Goal: Information Seeking & Learning: Understand process/instructions

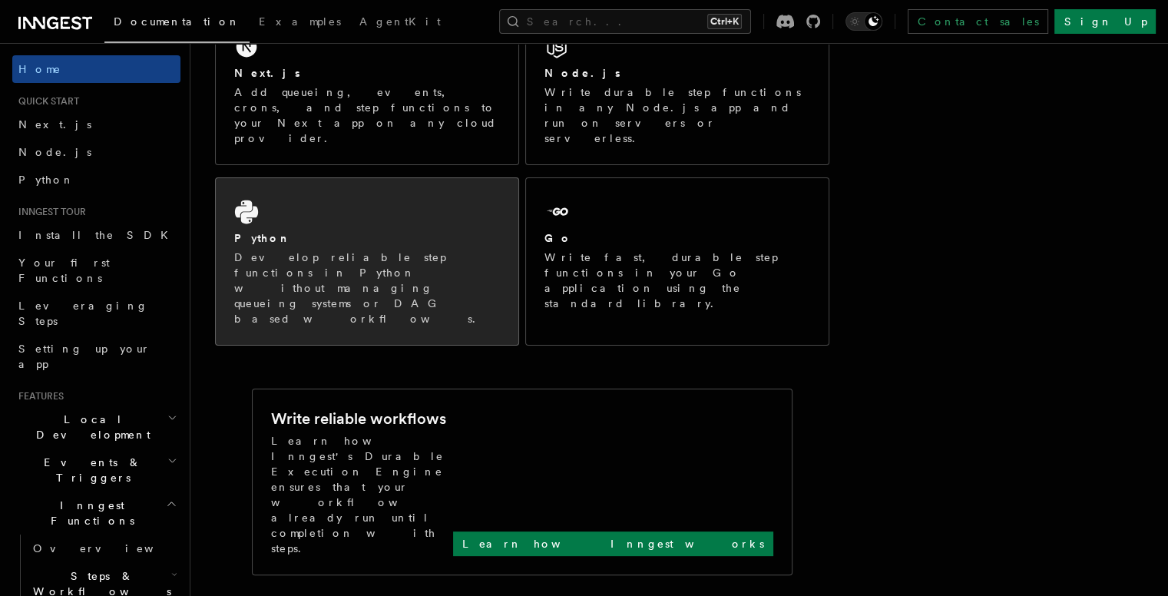
scroll to position [154, 0]
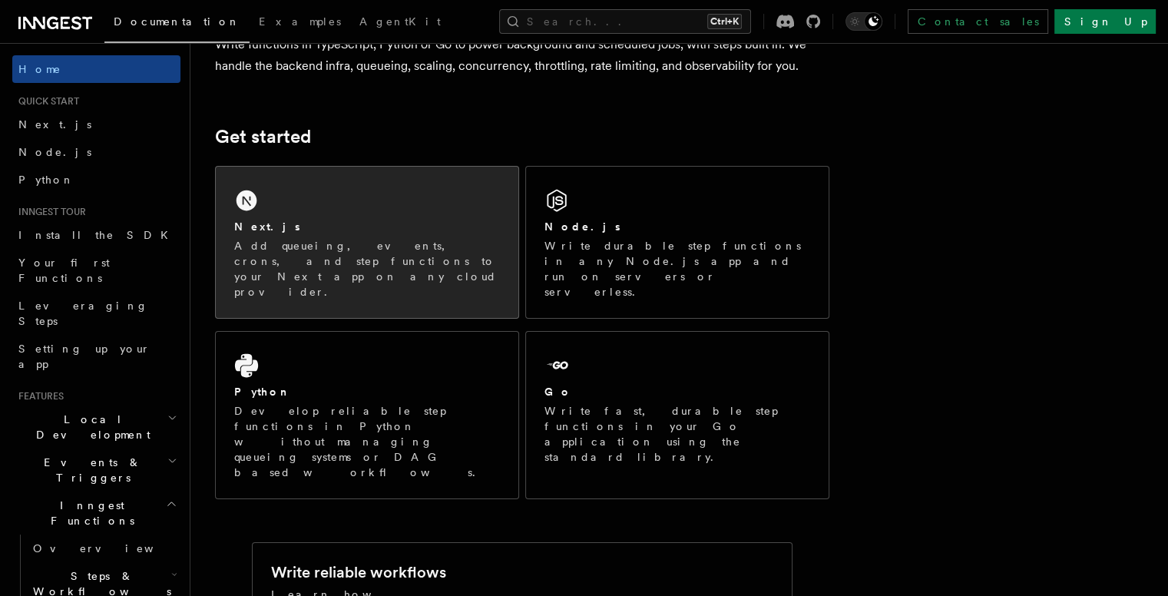
click at [406, 210] on div "Next.js Add queueing, events, crons, and step functions to your Next app on any…" at bounding box center [367, 242] width 303 height 151
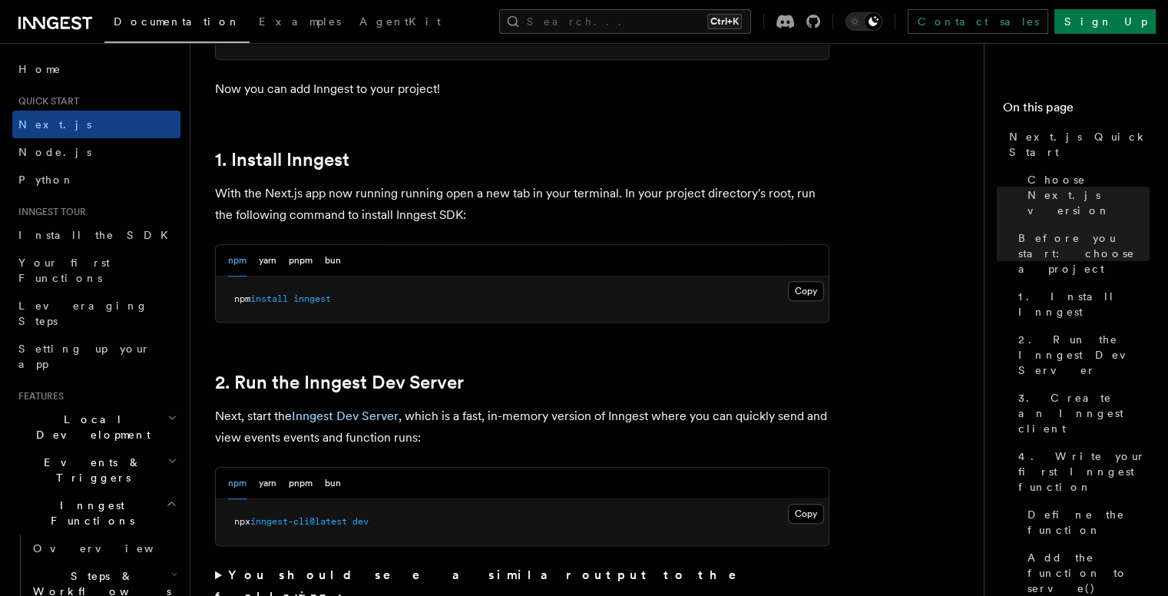
scroll to position [614, 0]
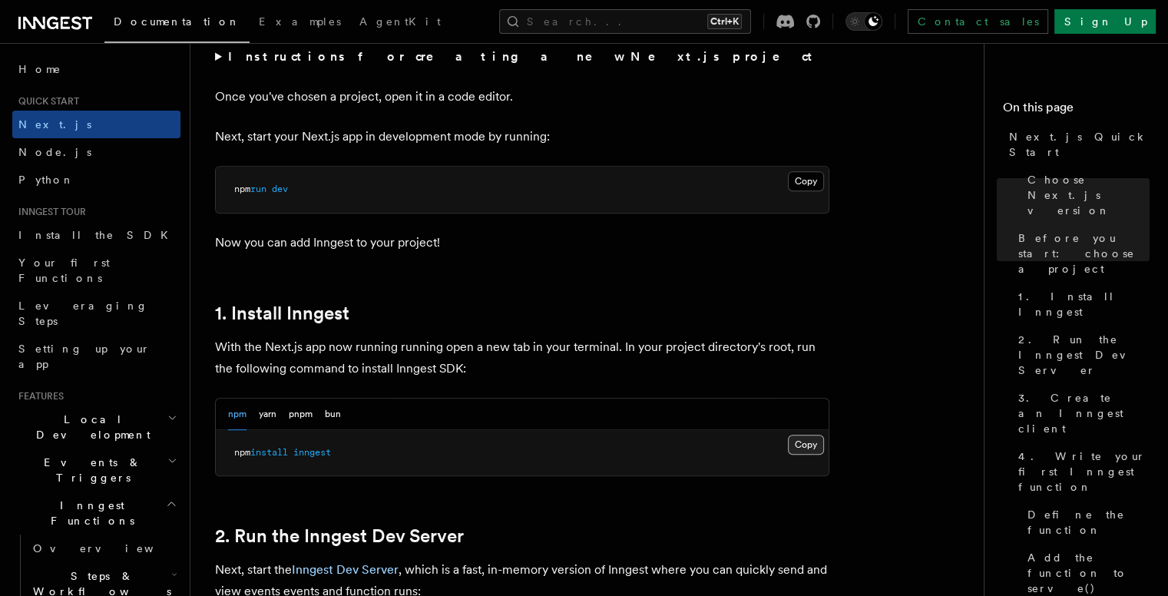
click at [799, 444] on button "Copy Copied" at bounding box center [806, 445] width 36 height 20
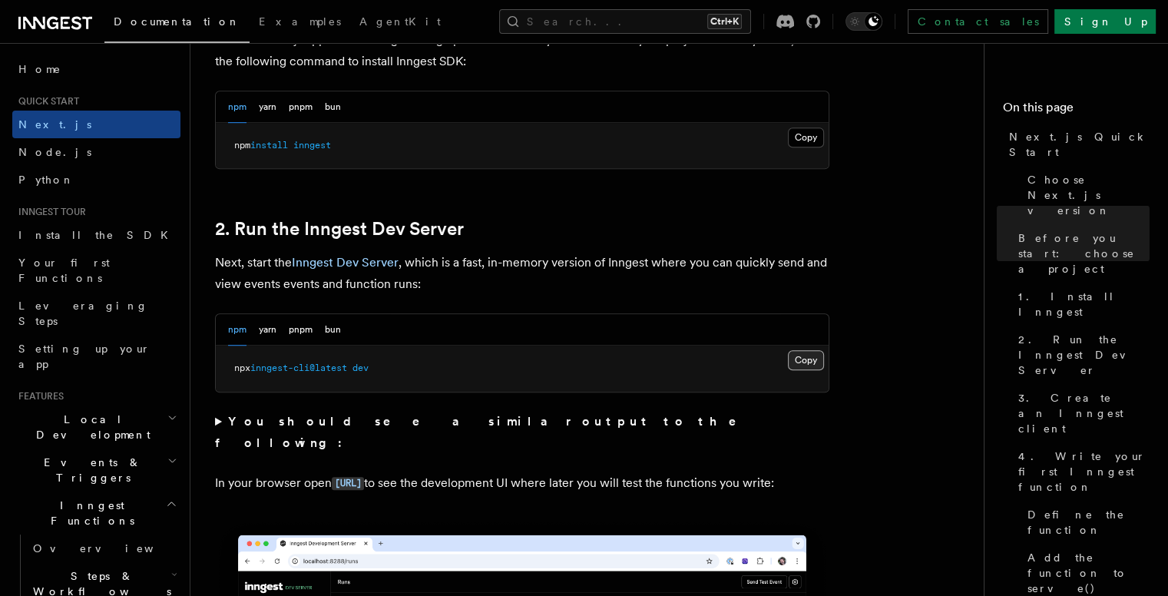
click at [808, 361] on button "Copy Copied" at bounding box center [806, 360] width 36 height 20
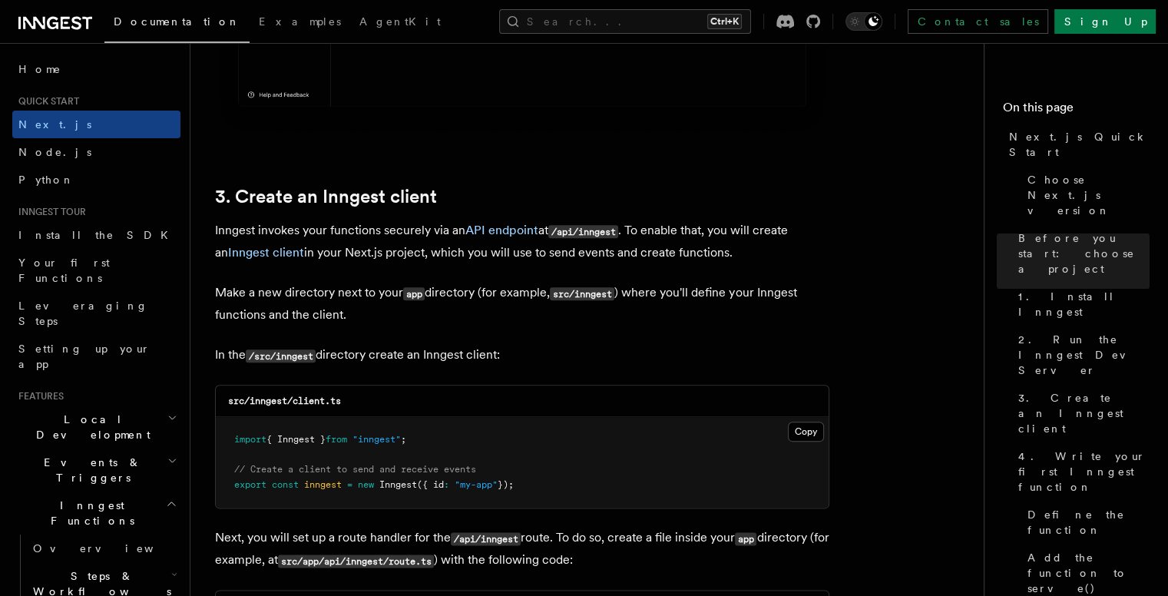
scroll to position [1843, 0]
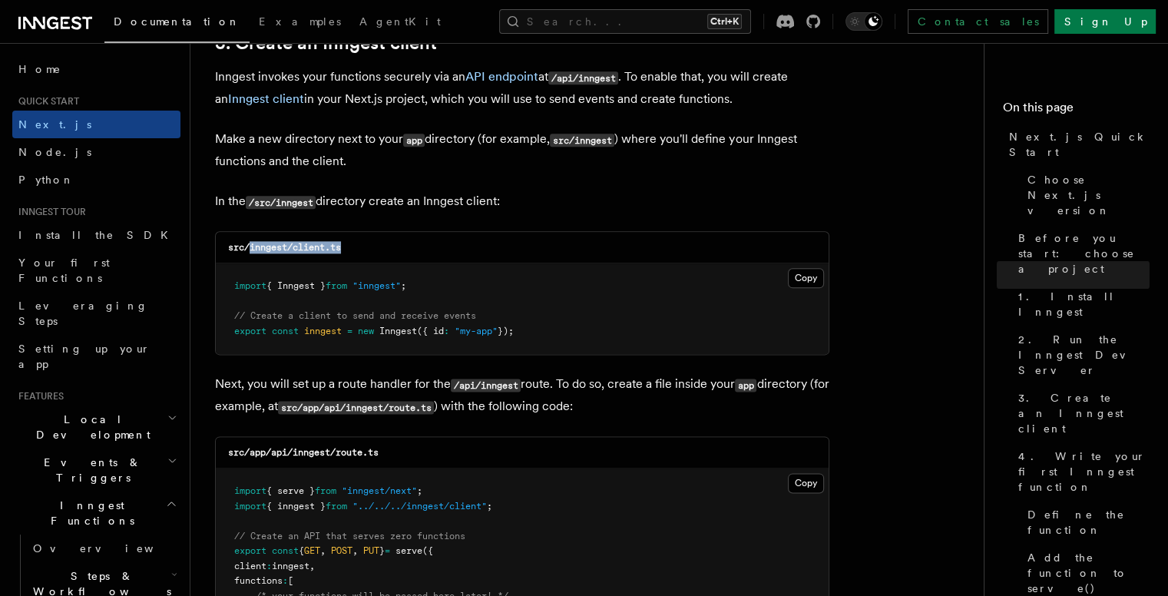
drag, startPoint x: 250, startPoint y: 249, endPoint x: 372, endPoint y: 247, distance: 122.9
click at [372, 247] on div "src/inngest/client.ts" at bounding box center [522, 247] width 613 height 31
copy code "inngest/client.ts"
click at [535, 247] on div "src/inngest/client.ts" at bounding box center [522, 247] width 613 height 31
click at [790, 273] on button "Copy Copied" at bounding box center [806, 278] width 36 height 20
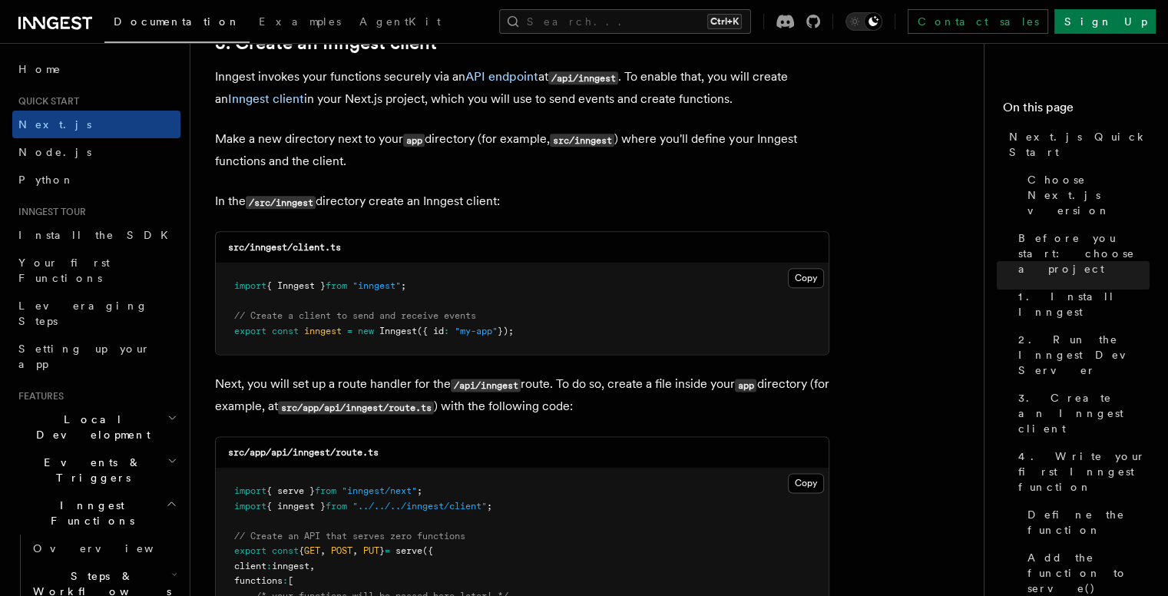
scroll to position [1997, 0]
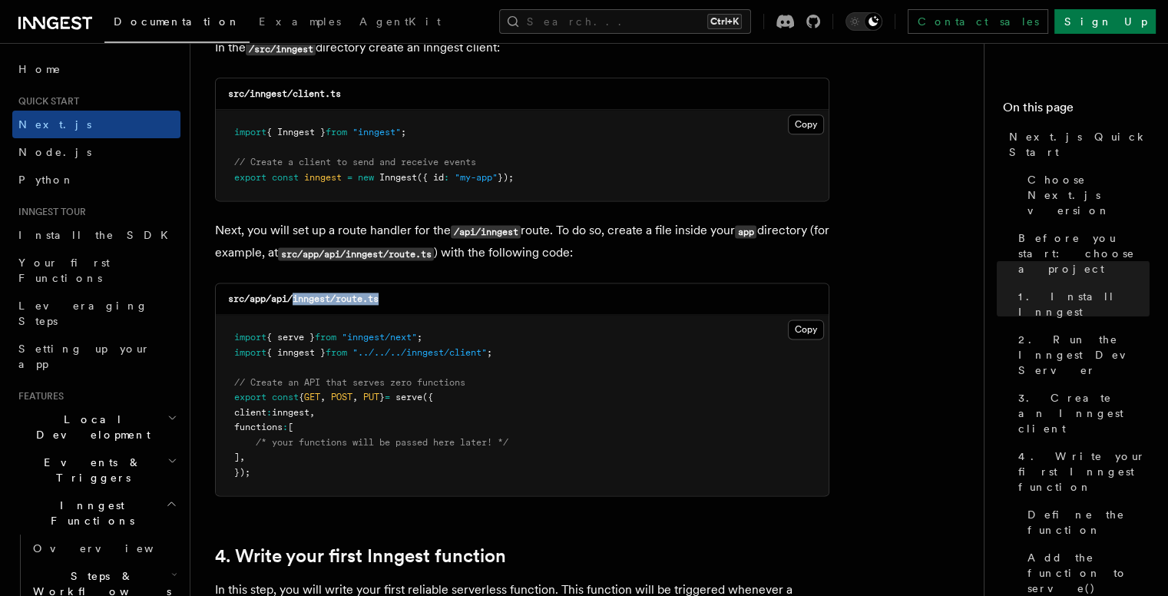
drag, startPoint x: 292, startPoint y: 302, endPoint x: 405, endPoint y: 302, distance: 112.9
click at [405, 302] on div "src/app/api/inngest/route.ts" at bounding box center [522, 298] width 613 height 31
copy code "inngest/route.ts"
click at [862, 26] on icon "Toggle dark mode" at bounding box center [854, 21] width 15 height 15
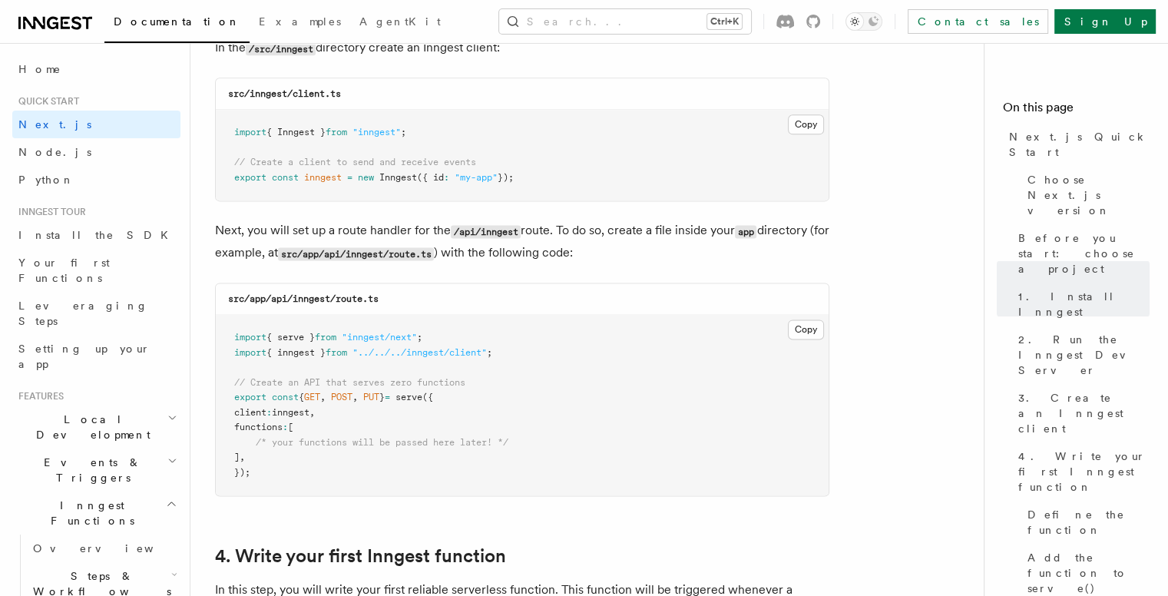
click at [627, 329] on pre "import { serve } from "inngest/next" ; import { inngest } from "../../../innges…" at bounding box center [522, 405] width 613 height 180
click at [806, 331] on button "Copy Copied" at bounding box center [806, 329] width 36 height 20
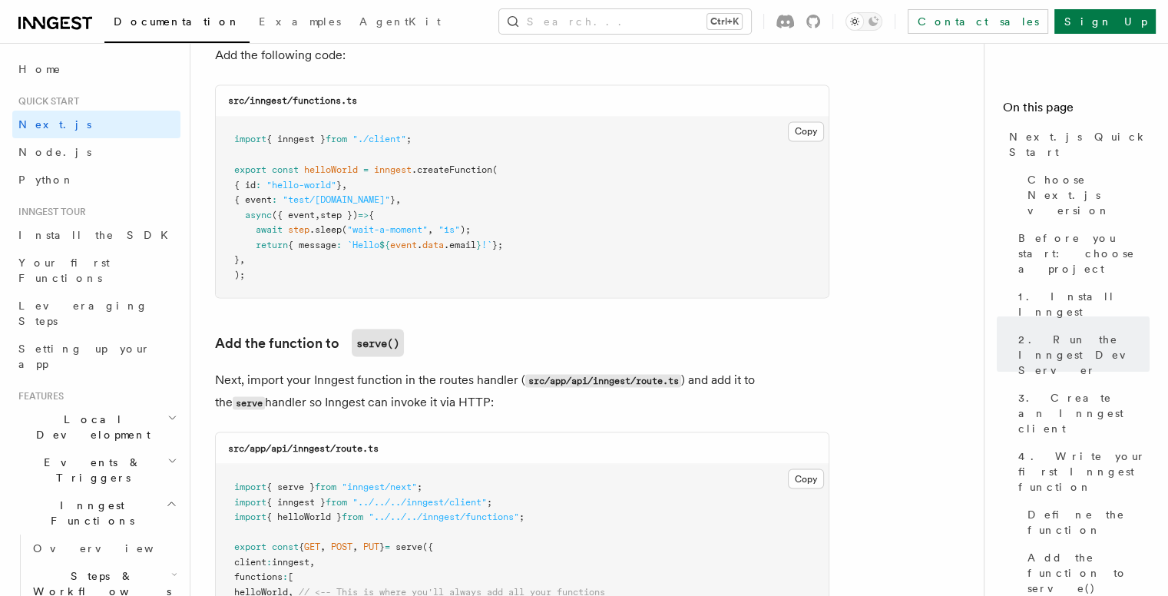
scroll to position [2611, 0]
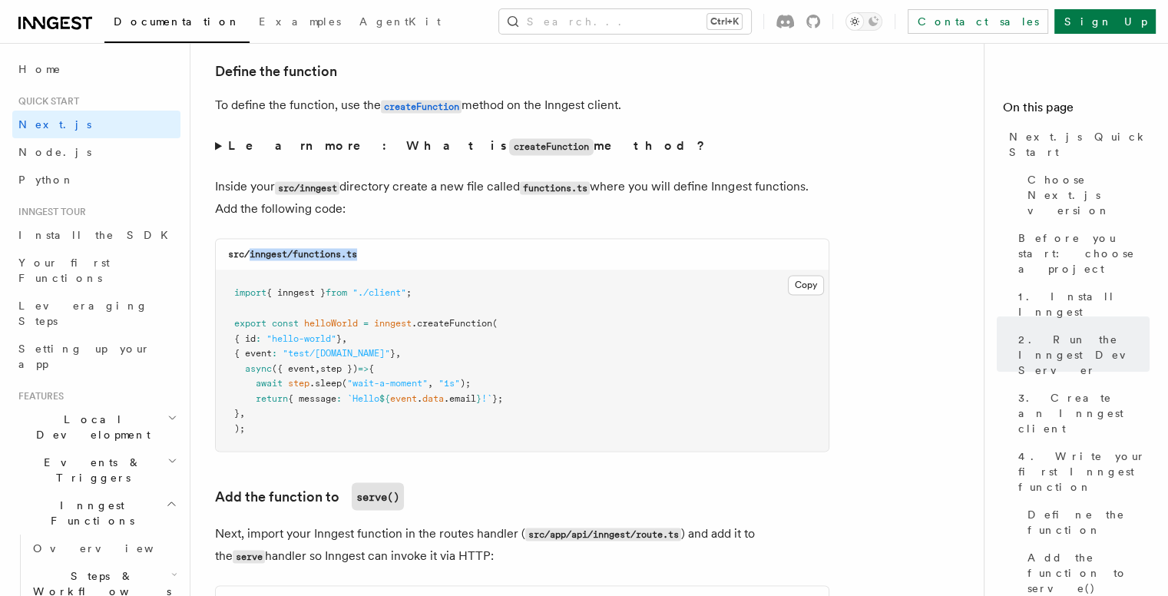
drag, startPoint x: 247, startPoint y: 258, endPoint x: 362, endPoint y: 254, distance: 115.3
click at [362, 254] on div "src/inngest/functions.ts" at bounding box center [522, 254] width 613 height 31
copy code "inngest/functions.ts"
click at [371, 258] on div "src/inngest/functions.ts" at bounding box center [522, 254] width 613 height 31
drag, startPoint x: 296, startPoint y: 259, endPoint x: 419, endPoint y: 259, distance: 122.9
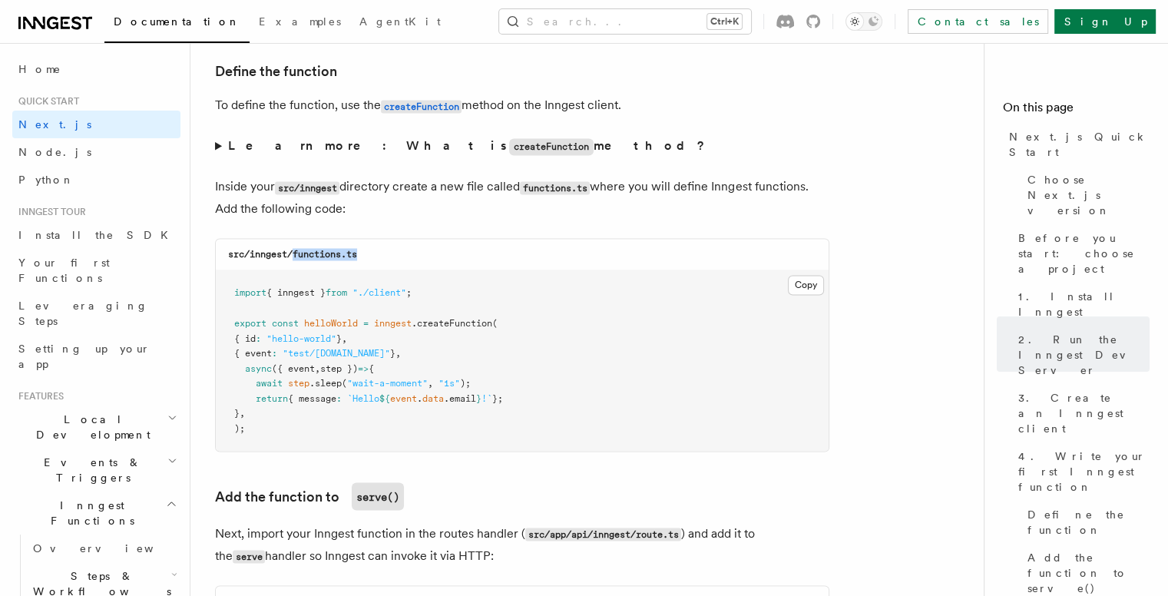
click at [419, 259] on div "src/inngest/functions.ts" at bounding box center [522, 254] width 613 height 31
copy code "functions.ts"
click at [577, 320] on pre "import { inngest } from "./client" ; export const helloWorld = inngest .createF…" at bounding box center [522, 360] width 613 height 180
click at [808, 286] on button "Copy Copied" at bounding box center [806, 285] width 36 height 20
drag, startPoint x: 295, startPoint y: 259, endPoint x: 420, endPoint y: 257, distance: 125.2
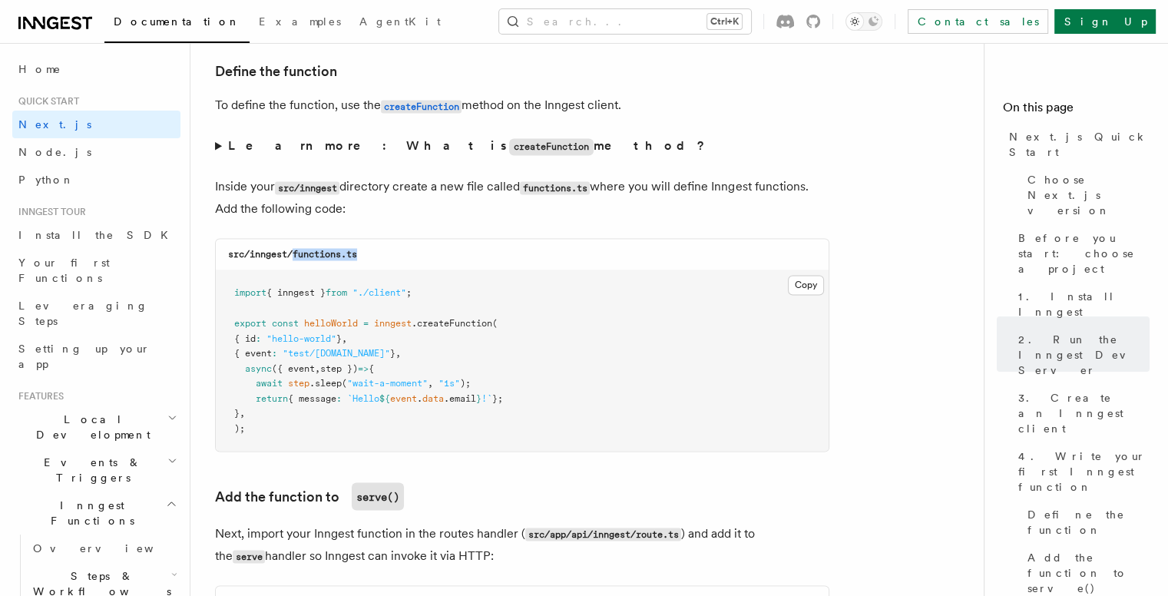
click at [420, 257] on div "src/inngest/functions.ts" at bounding box center [522, 254] width 613 height 31
copy code "functions.ts"
click at [567, 319] on pre "import { inngest } from "./client" ; export const helloWorld = inngest .createF…" at bounding box center [522, 360] width 613 height 180
click at [817, 286] on button "Copy Copied" at bounding box center [806, 285] width 36 height 20
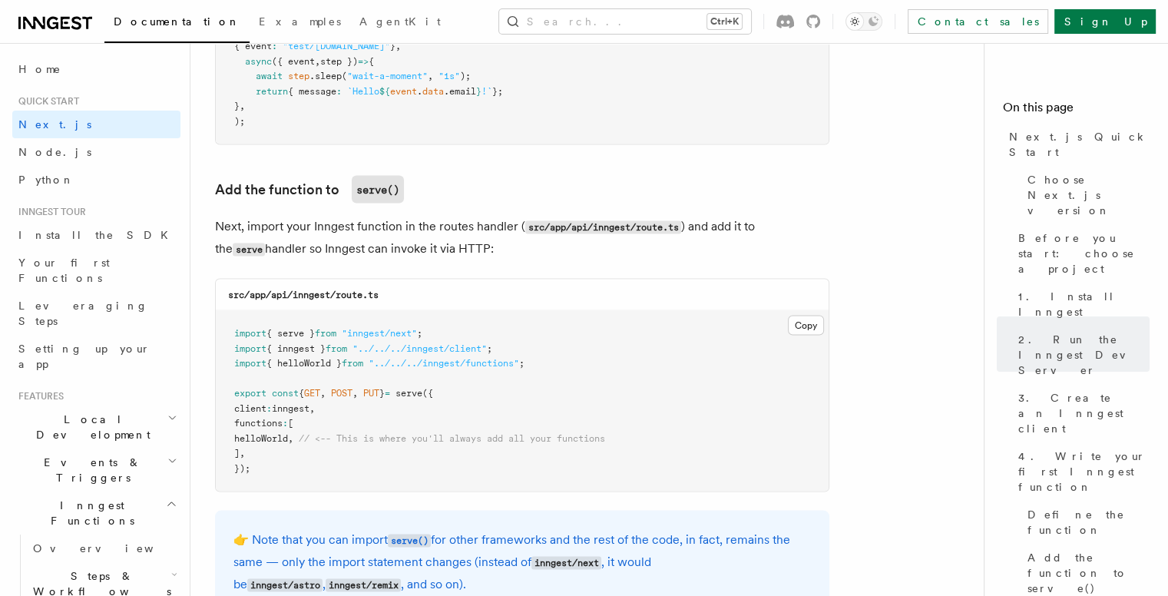
scroll to position [3072, 0]
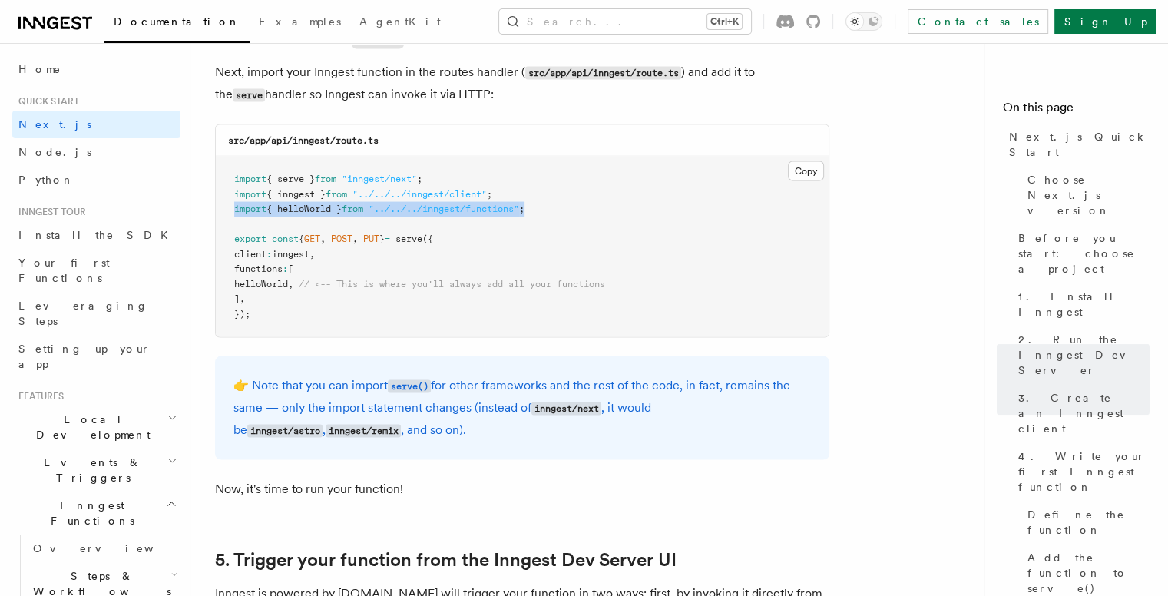
drag, startPoint x: 577, startPoint y: 207, endPoint x: 223, endPoint y: 207, distance: 354.8
click at [223, 207] on pre "import { serve } from "inngest/next" ; import { inngest } from "../../../innges…" at bounding box center [522, 247] width 613 height 180
copy span "import { helloWorld } from "../../../inngest/functions" ;"
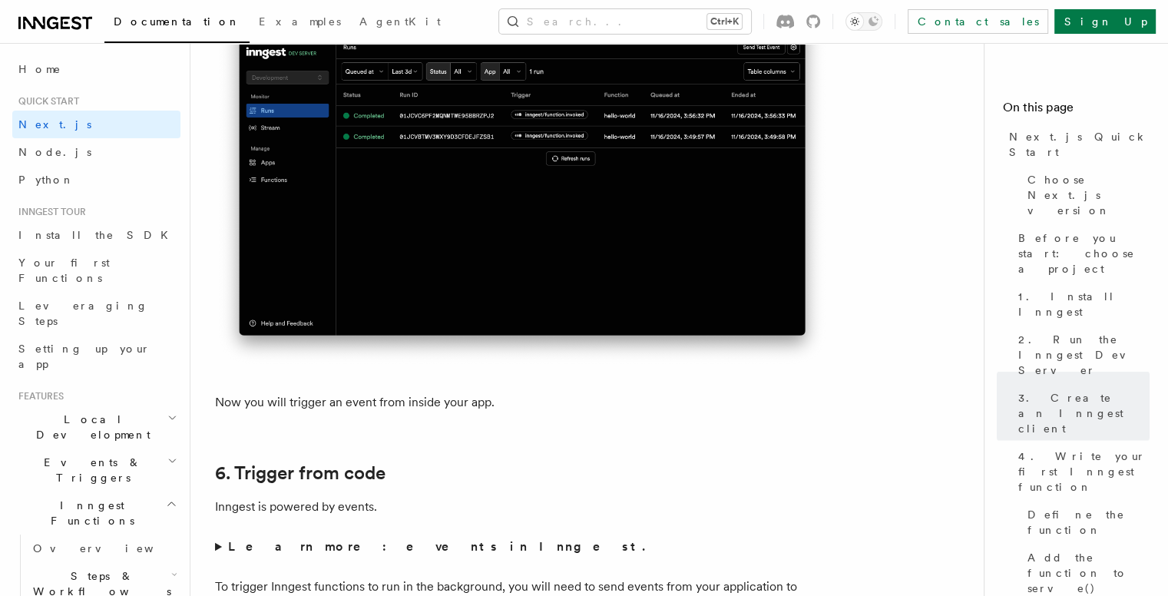
scroll to position [7986, 0]
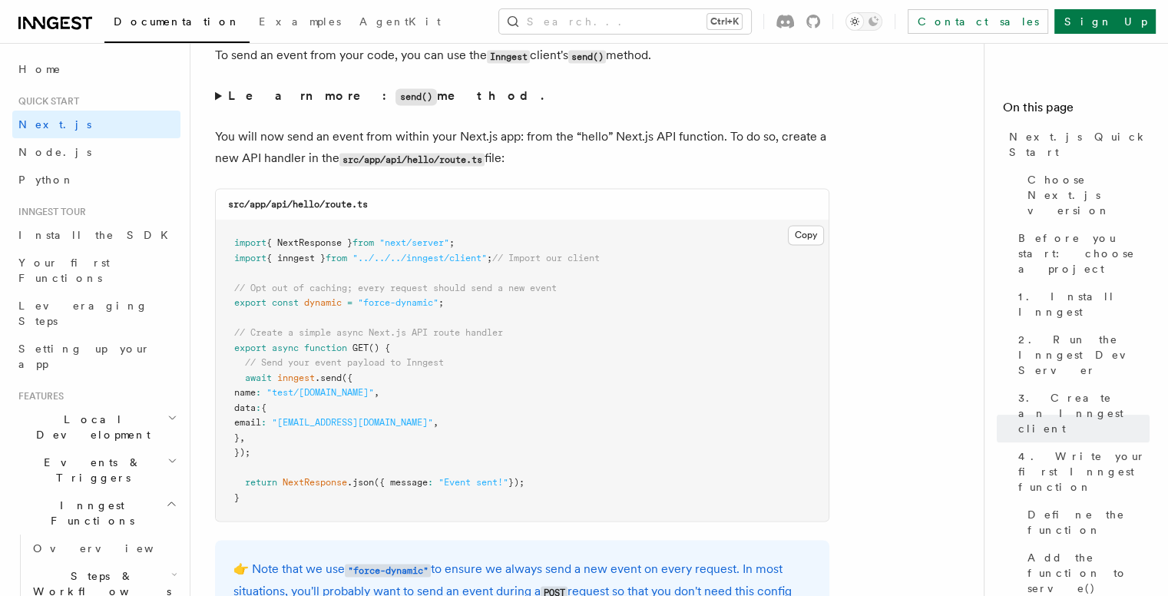
click at [104, 568] on span "Steps & Workflows" at bounding box center [99, 583] width 144 height 31
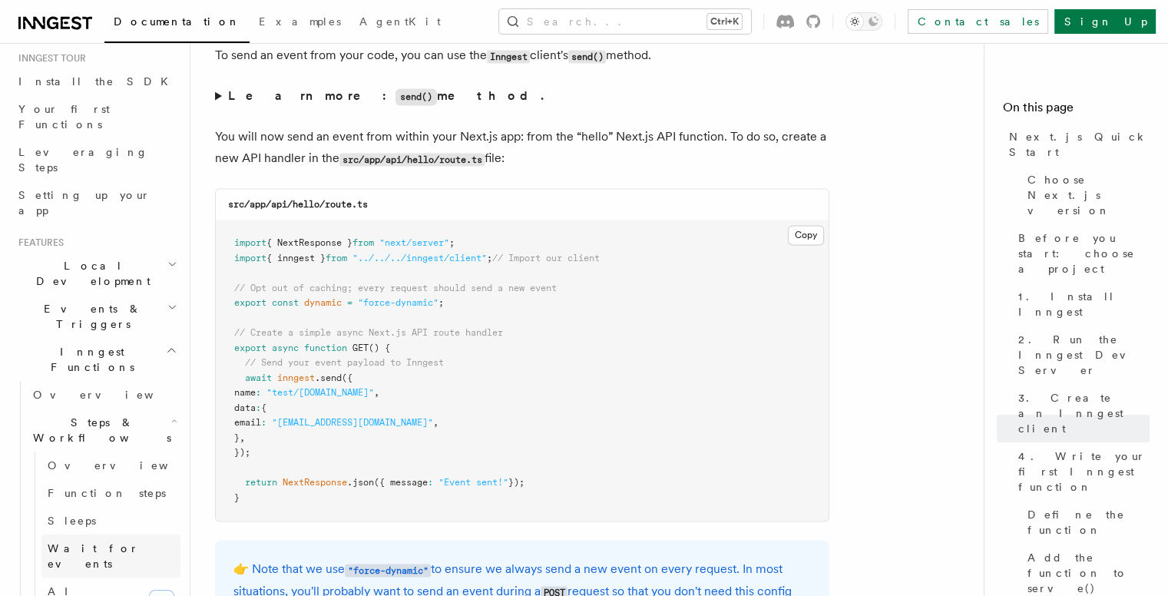
scroll to position [307, 0]
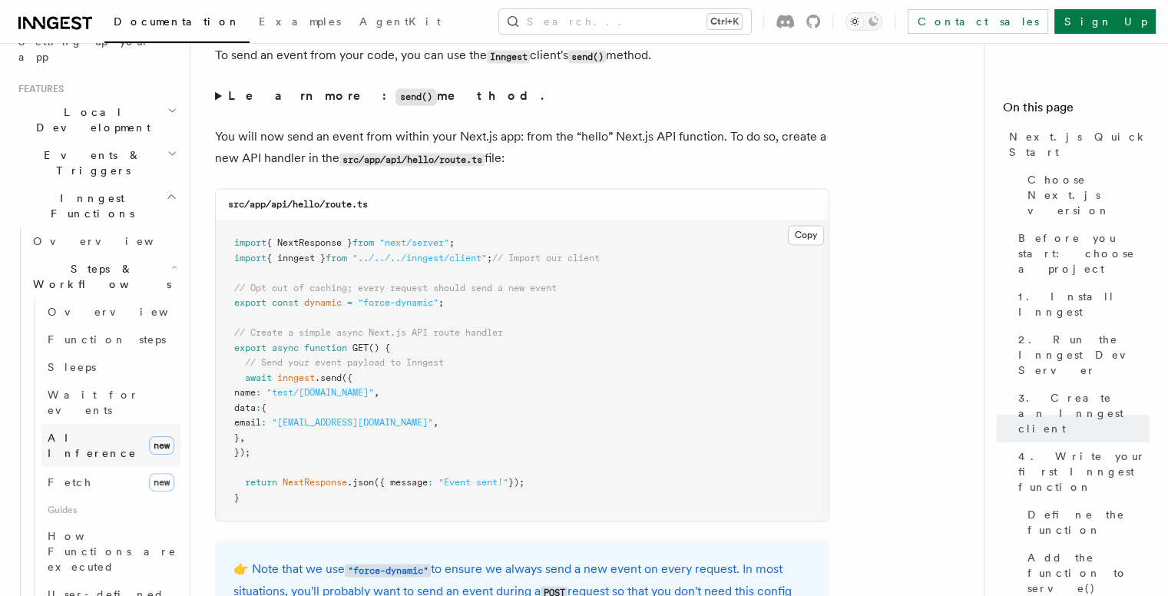
click at [74, 424] on link "AI Inference new" at bounding box center [110, 445] width 139 height 43
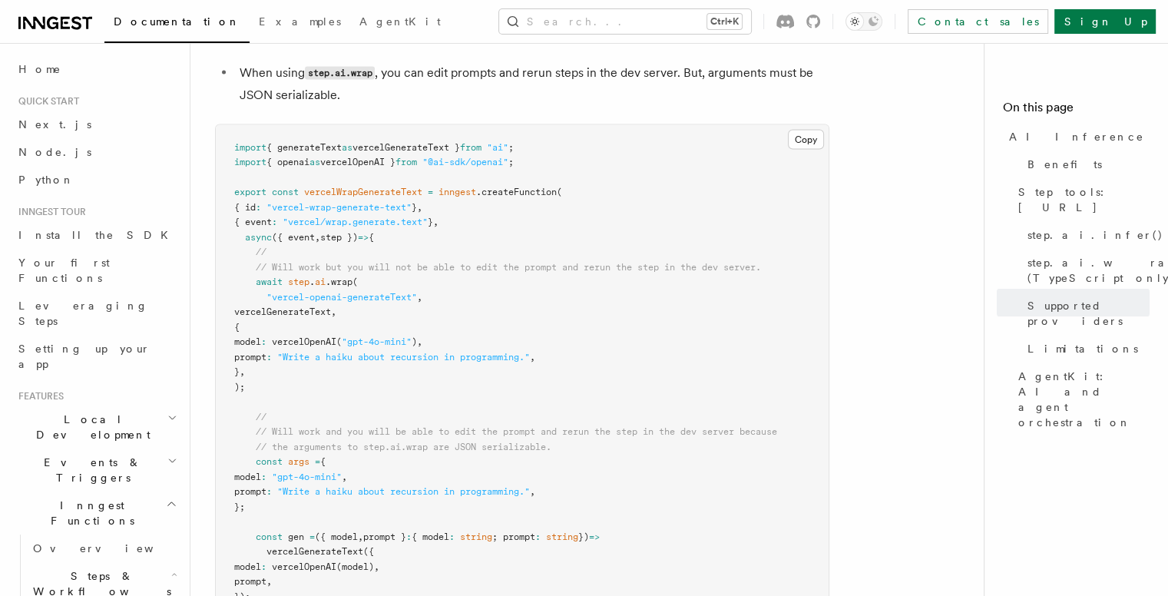
scroll to position [2457, 0]
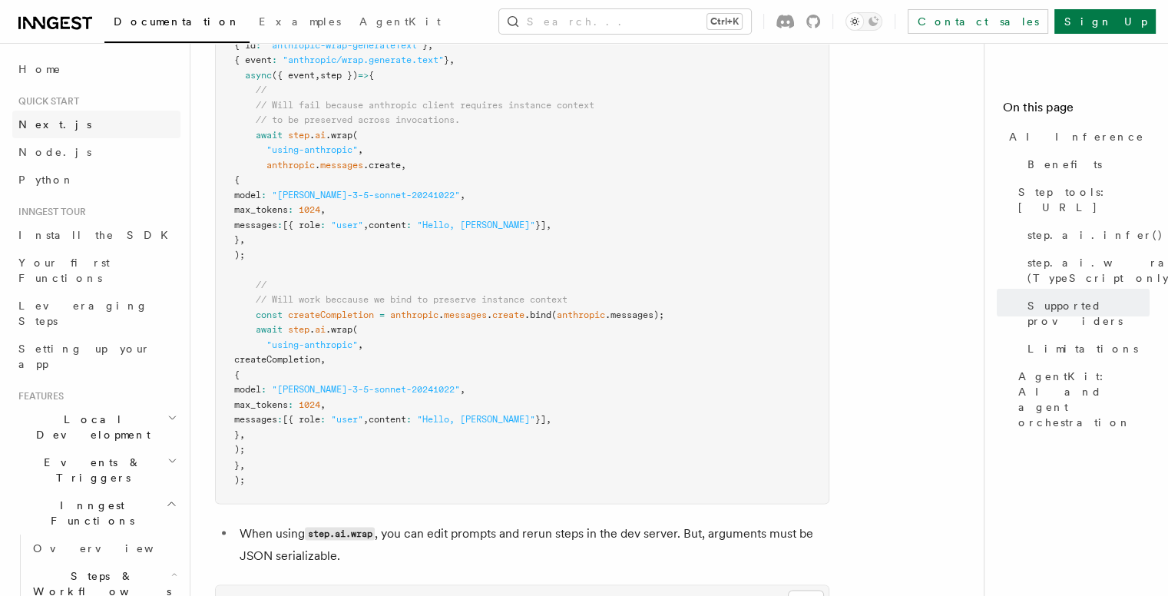
click at [77, 121] on link "Next.js" at bounding box center [96, 125] width 168 height 28
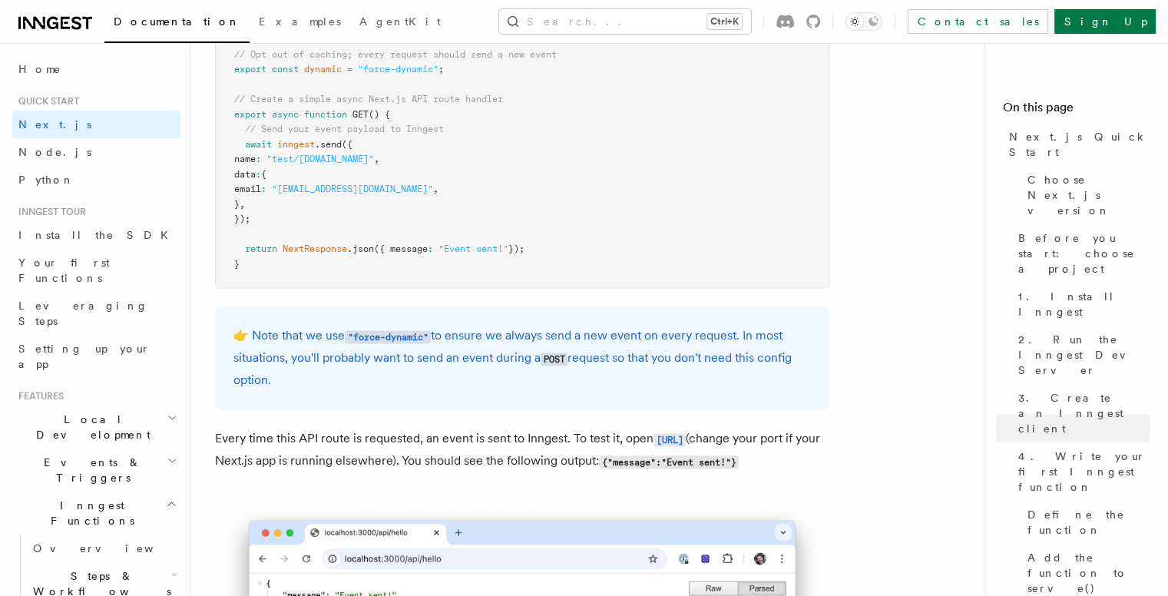
scroll to position [8066, 0]
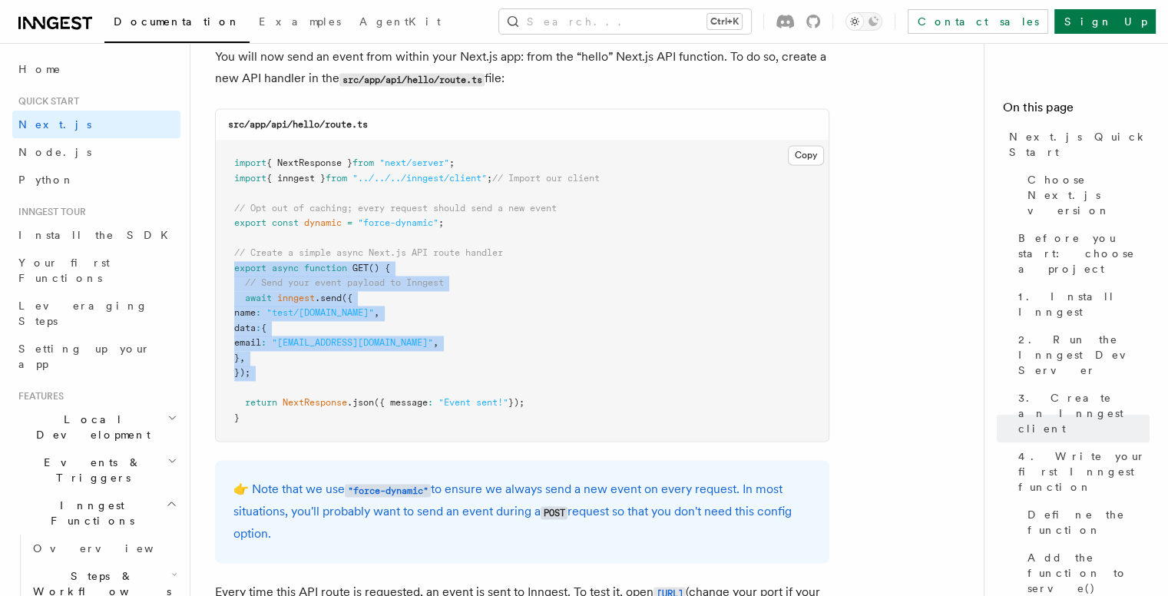
drag, startPoint x: 233, startPoint y: 274, endPoint x: 269, endPoint y: 386, distance: 117.5
click at [269, 386] on pre "import { NextResponse } from "next/server" ; import { inngest } from "../../../…" at bounding box center [522, 291] width 613 height 300
copy code "export async function GET () { // Send your event payload to Inngest await inng…"
click at [249, 269] on span "export" at bounding box center [250, 268] width 32 height 11
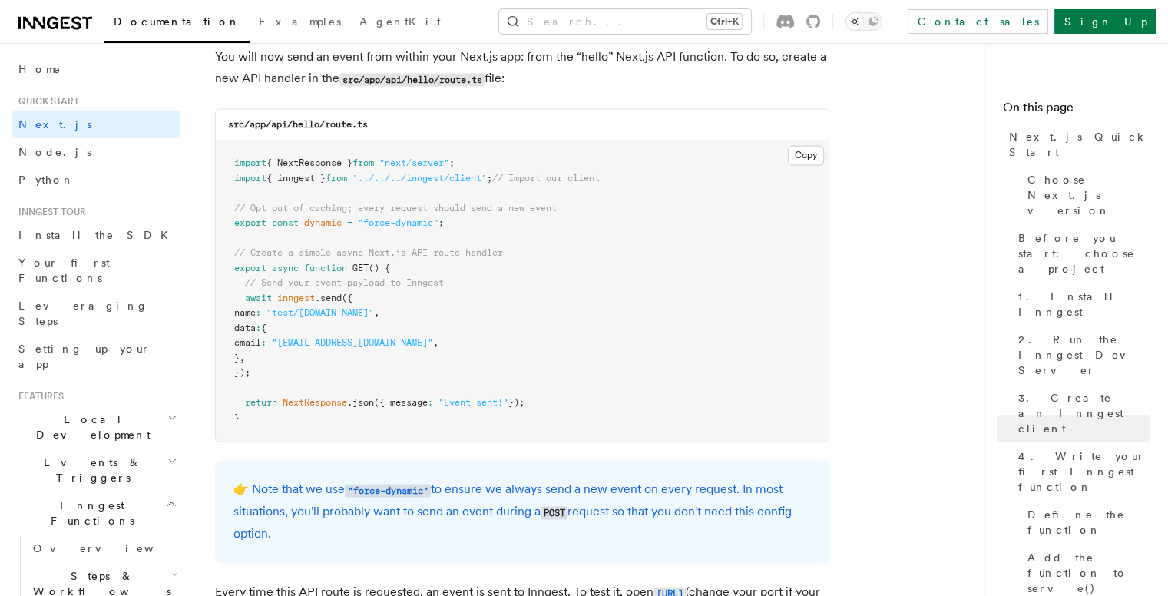
drag, startPoint x: 243, startPoint y: 302, endPoint x: 280, endPoint y: 376, distance: 82.4
click at [280, 376] on pre "import { NextResponse } from "next/server" ; import { inngest } from "../../../…" at bounding box center [522, 291] width 613 height 300
copy code "await inngest .send ({ name : "test/[DOMAIN_NAME]" , data : { email : "[EMAIL_A…"
click at [531, 321] on pre "import { NextResponse } from "next/server" ; import { inngest } from "../../../…" at bounding box center [522, 291] width 613 height 300
